Goal: Find specific page/section

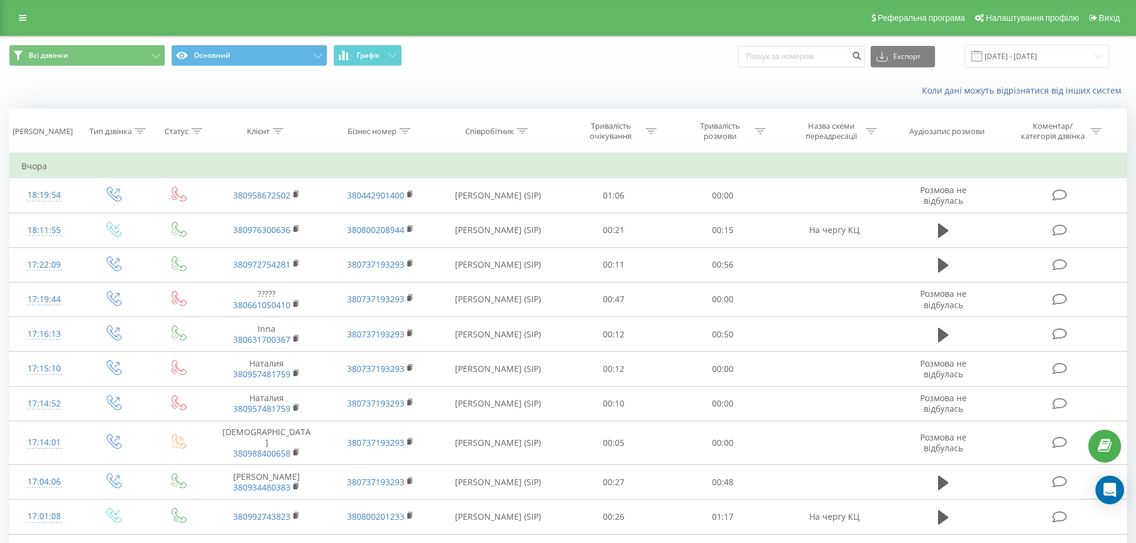
click at [23, 26] on div "Реферальна програма Налаштування профілю Вихід" at bounding box center [568, 18] width 1136 height 36
click at [18, 16] on link at bounding box center [22, 18] width 21 height 17
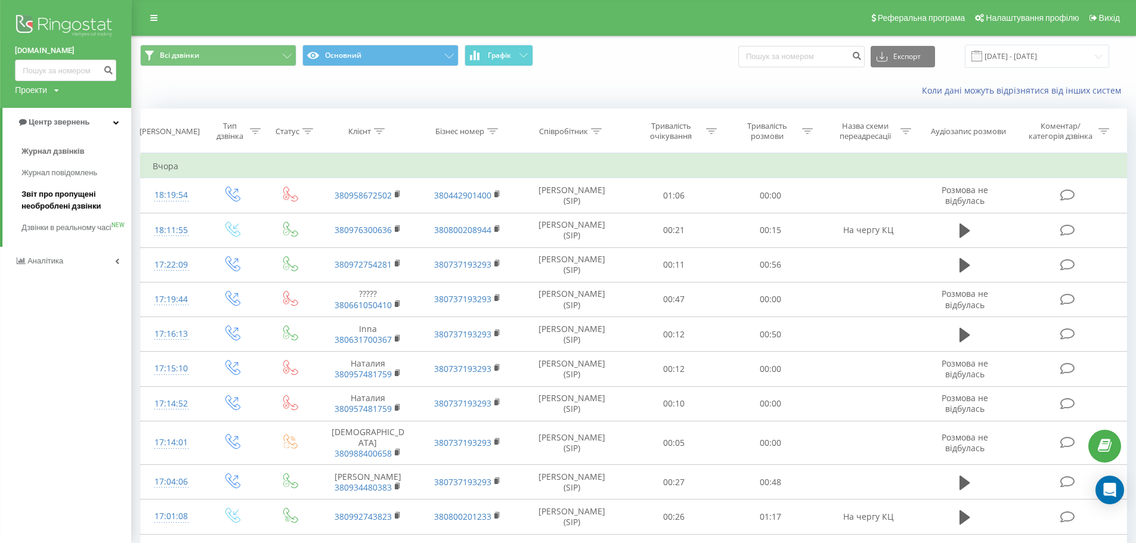
click at [77, 204] on span "Звіт про пропущені необроблені дзвінки" at bounding box center [73, 200] width 104 height 24
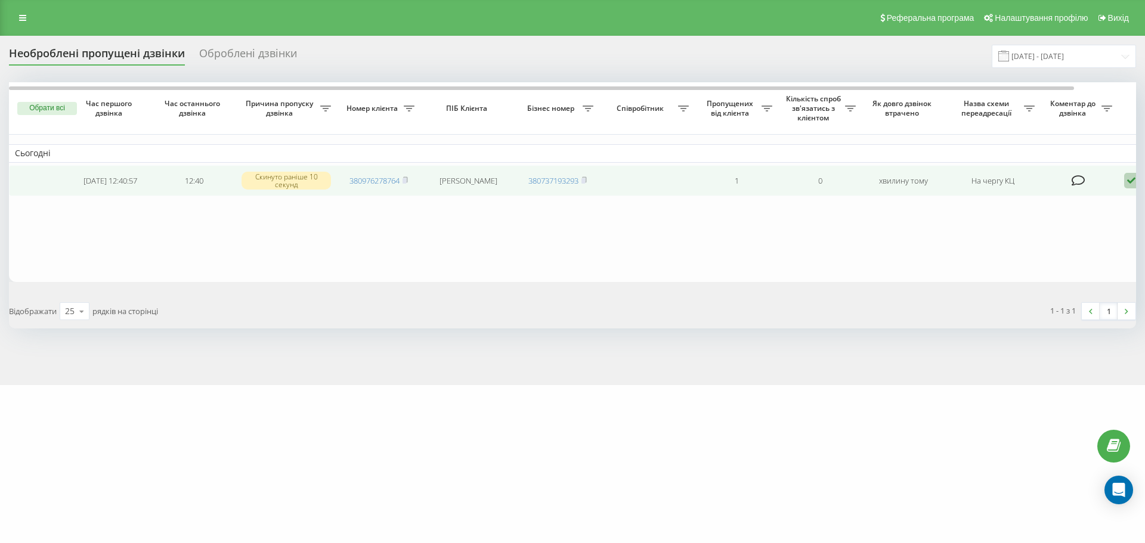
click at [1129, 185] on icon at bounding box center [1131, 181] width 14 height 16
click at [985, 199] on span "Не вдалося зв'язатися" at bounding box center [1024, 199] width 91 height 11
